Goal: Information Seeking & Learning: Learn about a topic

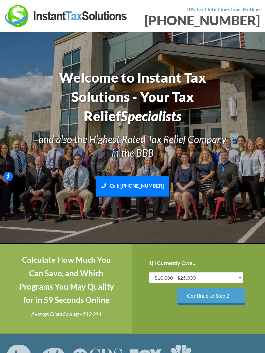
click at [56, 306] on div "Calculate How Much You Can Save, and Which Programs You May Qualify for in 59 S…" at bounding box center [66, 287] width 132 height 89
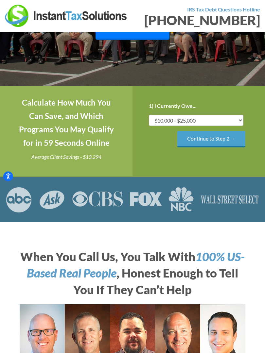
scroll to position [125, 0]
click at [170, 304] on img at bounding box center [132, 342] width 225 height 77
click at [50, 94] on div "Calculate How Much You Can Save, and Which Programs You May Qualify for in 59 S…" at bounding box center [66, 130] width 132 height 89
click at [96, 273] on icon "100% US-Based Real People" at bounding box center [136, 264] width 218 height 31
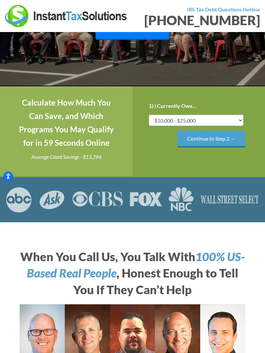
click at [167, 266] on h2 "When You Call Us, You Talk With 100% US-Based Real People , Honest Enough to Te…" at bounding box center [132, 272] width 225 height 49
click at [170, 170] on div "Step 1 of 4 25% 1) I Currently Owe... Less than $10,000 $10,000 - $25,000 $25,0…" at bounding box center [198, 130] width 132 height 89
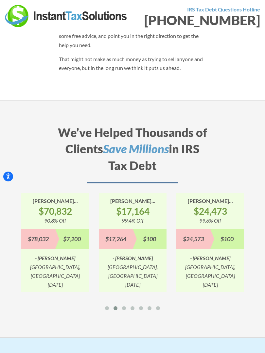
click at [110, 178] on div "We’ve Helped Thousands of Clients Save Millions in IRS Tax Debt" at bounding box center [132, 158] width 161 height 69
click at [194, 135] on h2 "We’ve Helped Thousands of Clients Save Millions in IRS Tax Debt" at bounding box center [132, 153] width 151 height 59
click at [92, 304] on section "We’ve Helped Thousands of Clients Save Millions in IRS Tax Debt [PERSON_NAME] S…" at bounding box center [132, 219] width 265 height 236
click at [68, 55] on p "That might not make as much money as trying to sell anyone and everyone, but in…" at bounding box center [132, 64] width 147 height 18
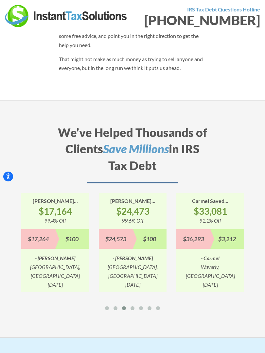
click at [162, 304] on section "We’ve Helped Thousands of Clients Save Millions in IRS Tax Debt [PERSON_NAME] S…" at bounding box center [132, 219] width 265 height 236
click at [148, 157] on h2 "We’ve Helped Thousands of Clients Save Millions in IRS Tax Debt" at bounding box center [132, 153] width 151 height 59
click at [131, 212] on div "[PERSON_NAME]... $24,473 99.6% Off $24,573 $100 - [PERSON_NAME], [GEOGRAPHIC_DA…" at bounding box center [133, 242] width 68 height 99
click at [165, 302] on section "We’ve Helped Thousands of Clients Save Millions in IRS Tax Debt [PERSON_NAME] S…" at bounding box center [132, 219] width 265 height 236
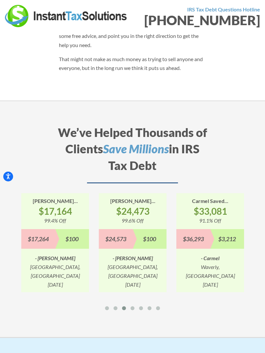
click at [54, 101] on section "We’ve Helped Thousands of Clients Save Millions in IRS Tax Debt [PERSON_NAME] S…" at bounding box center [132, 219] width 265 height 236
click at [132, 205] on strong "$24,473" at bounding box center [133, 211] width 68 height 12
click at [89, 304] on div at bounding box center [132, 308] width 232 height 9
click at [71, 101] on section "We’ve Helped Thousands of Clients Save Millions in IRS Tax Debt [PERSON_NAME] S…" at bounding box center [132, 219] width 265 height 236
click at [163, 304] on div at bounding box center [132, 308] width 232 height 9
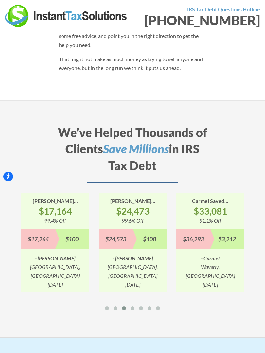
click at [168, 304] on div at bounding box center [132, 308] width 232 height 9
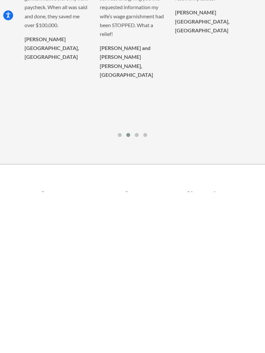
scroll to position [1860, 0]
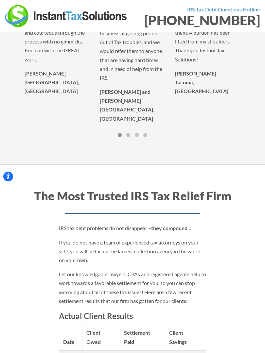
click at [199, 324] on th "Client Savings" at bounding box center [185, 337] width 41 height 26
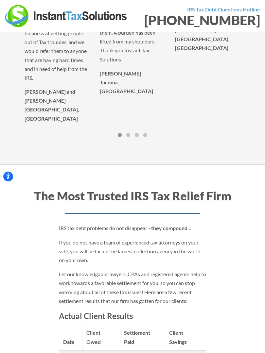
click at [203, 324] on th "Client Savings" at bounding box center [185, 337] width 41 height 26
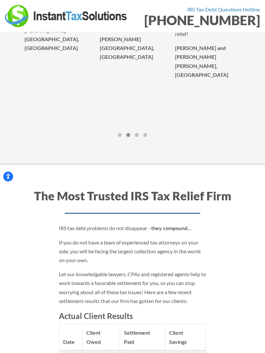
click at [177, 187] on h2 "The Most Trusted IRS Tax Relief Firm" at bounding box center [132, 200] width 225 height 26
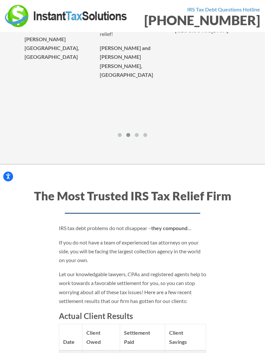
click at [149, 131] on div at bounding box center [132, 135] width 225 height 9
click at [60, 350] on td "[DATE]" at bounding box center [70, 358] width 23 height 17
click at [156, 238] on p "If you do not have a team of experienced tax attorneys on your side, you will b…" at bounding box center [132, 251] width 147 height 27
click at [169, 238] on p "If you do not have a team of experienced tax attorneys on your side, you will b…" at bounding box center [132, 251] width 147 height 27
click at [165, 350] on td "$7,489" at bounding box center [142, 358] width 45 height 17
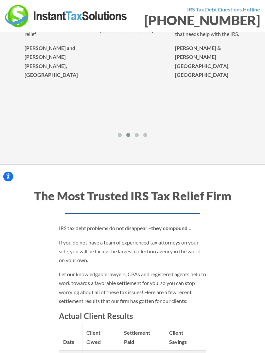
click at [60, 131] on div at bounding box center [132, 135] width 225 height 9
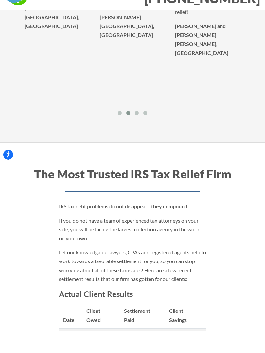
scroll to position [1882, 0]
